Goal: Check status

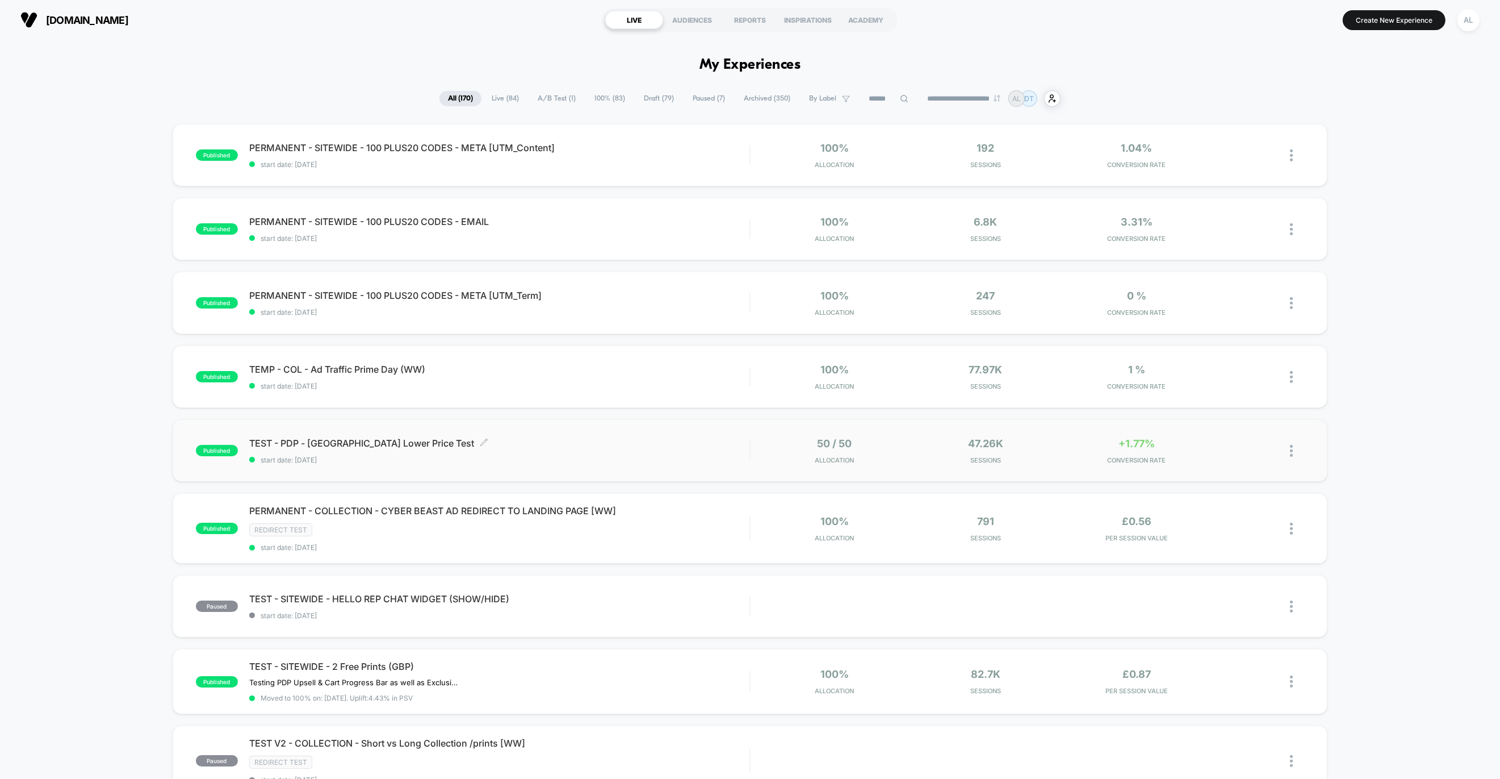
click at [671, 461] on span "start date: [DATE]" at bounding box center [499, 459] width 500 height 9
